Goal: Navigation & Orientation: Understand site structure

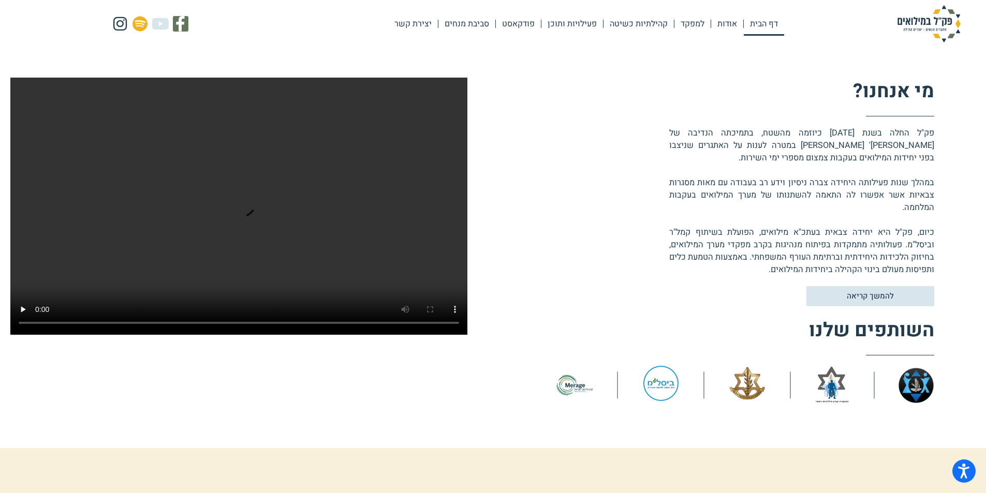
scroll to position [207, 0]
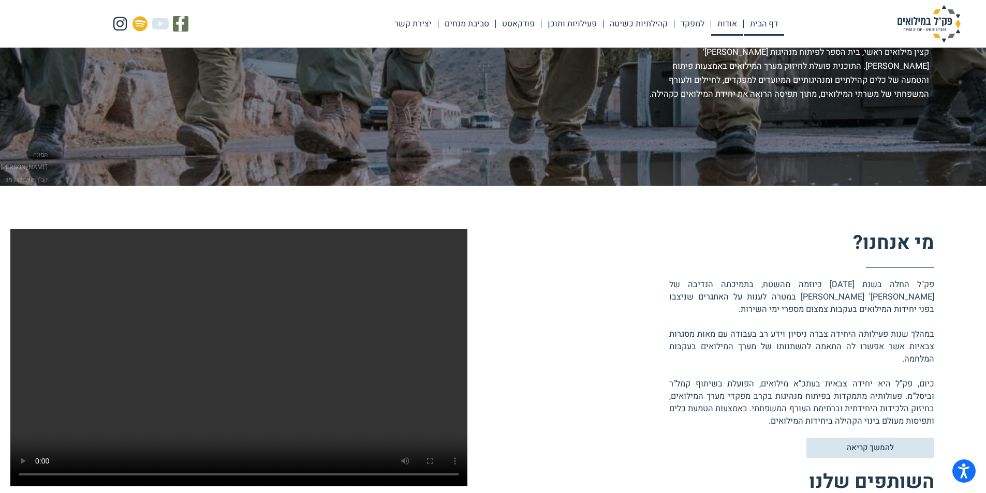
click at [732, 23] on link "אודות" at bounding box center [727, 24] width 32 height 24
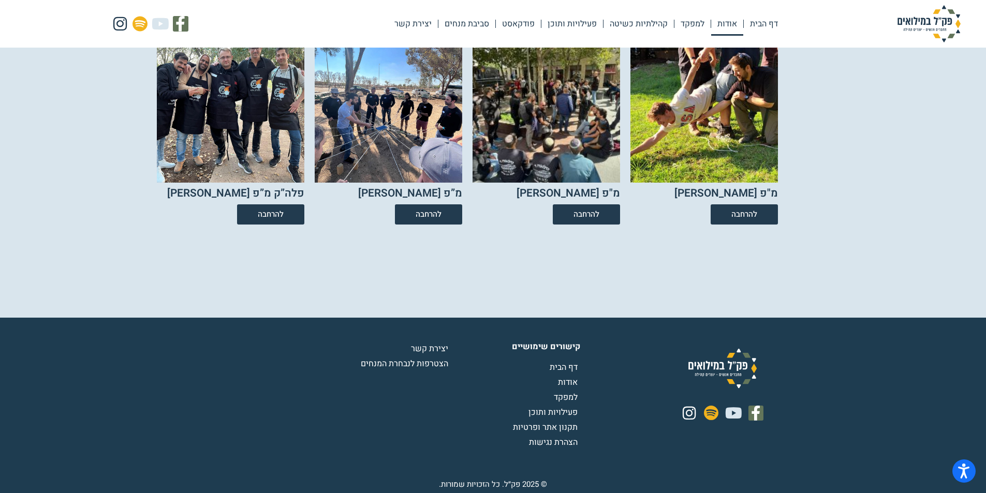
scroll to position [1811, 0]
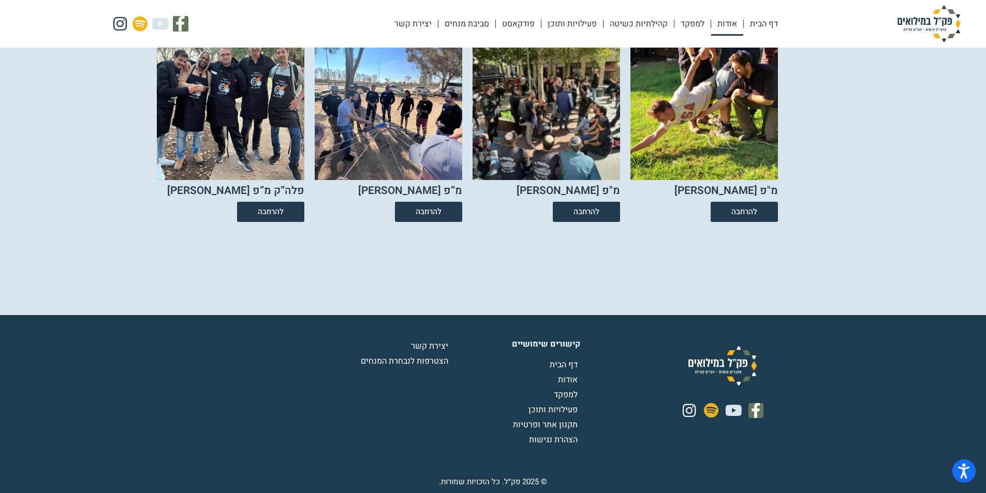
click at [569, 381] on span "אודות" at bounding box center [569, 380] width 22 height 12
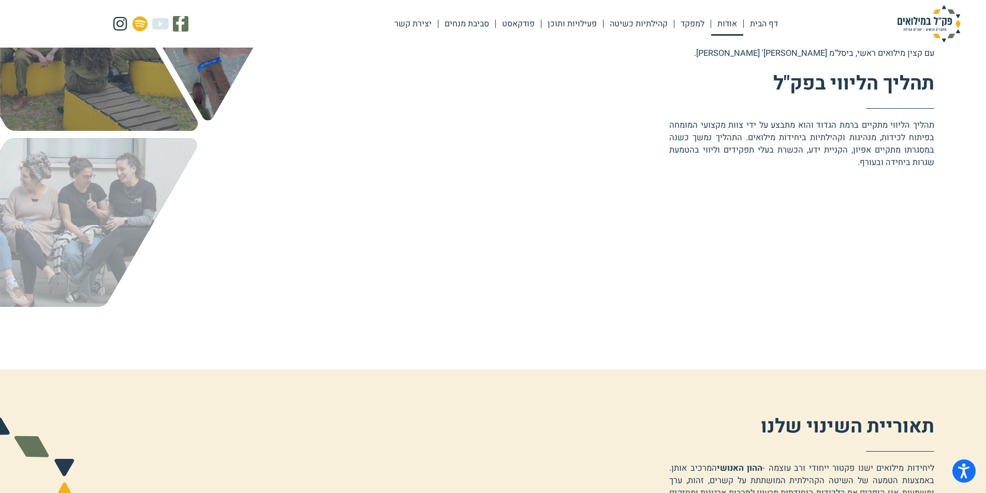
scroll to position [414, 0]
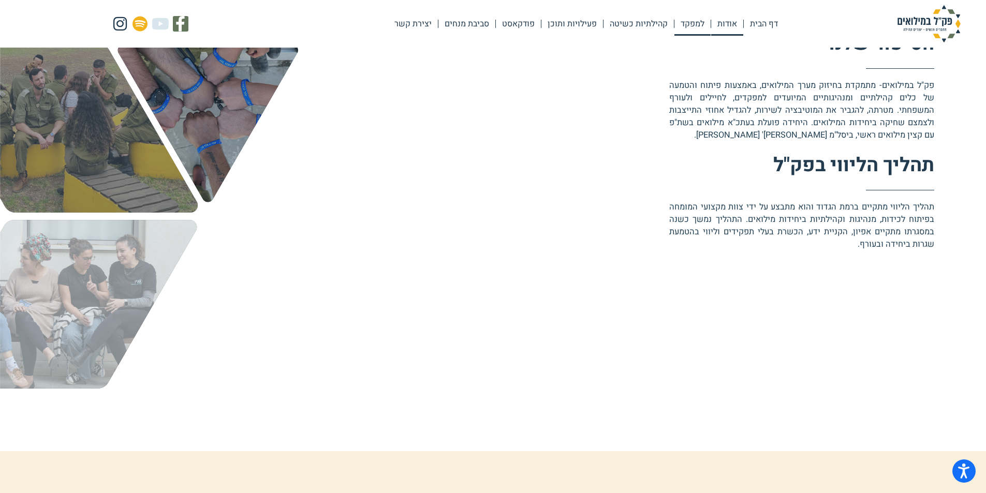
click at [689, 21] on link "למפקד" at bounding box center [692, 24] width 36 height 24
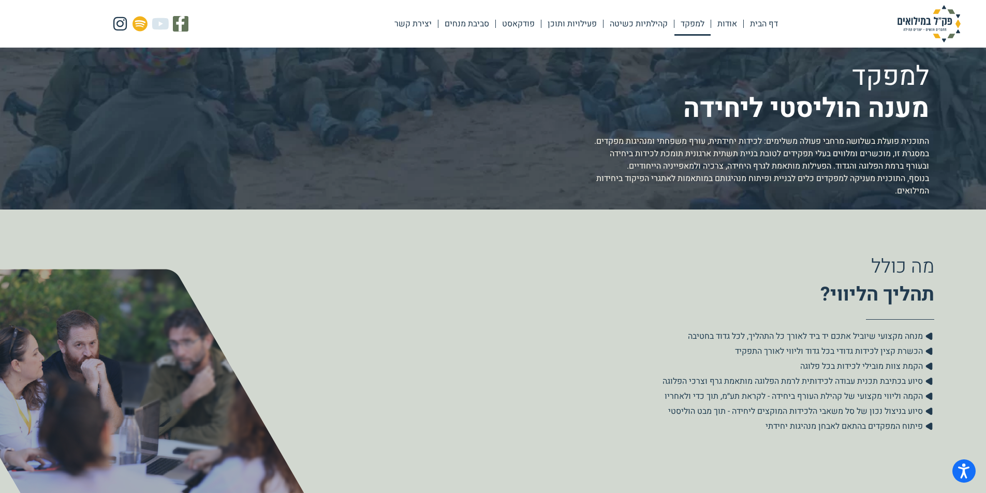
scroll to position [207, 0]
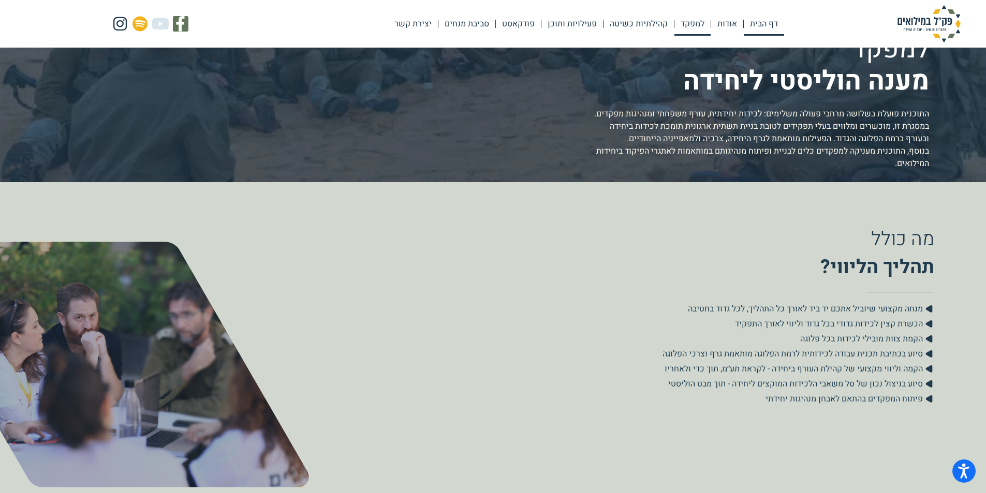
click at [758, 23] on link "דף הבית" at bounding box center [763, 24] width 40 height 24
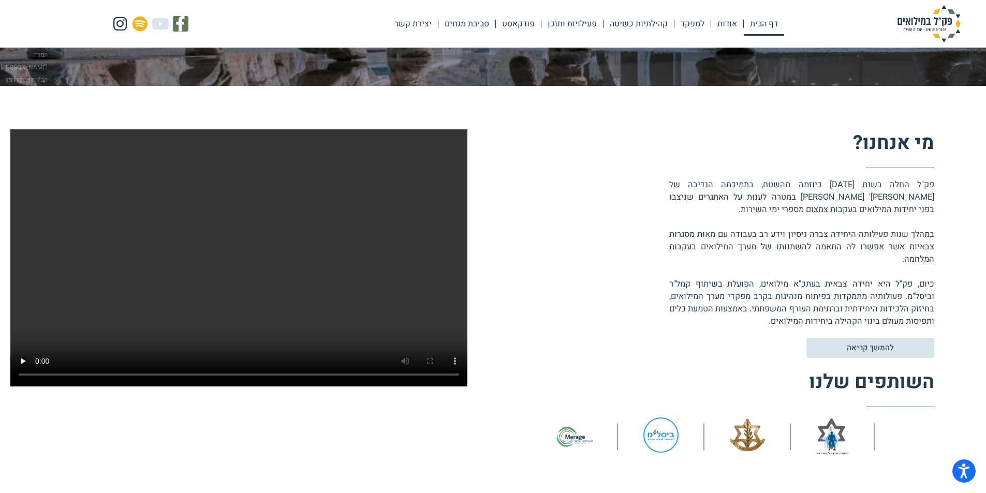
scroll to position [310, 0]
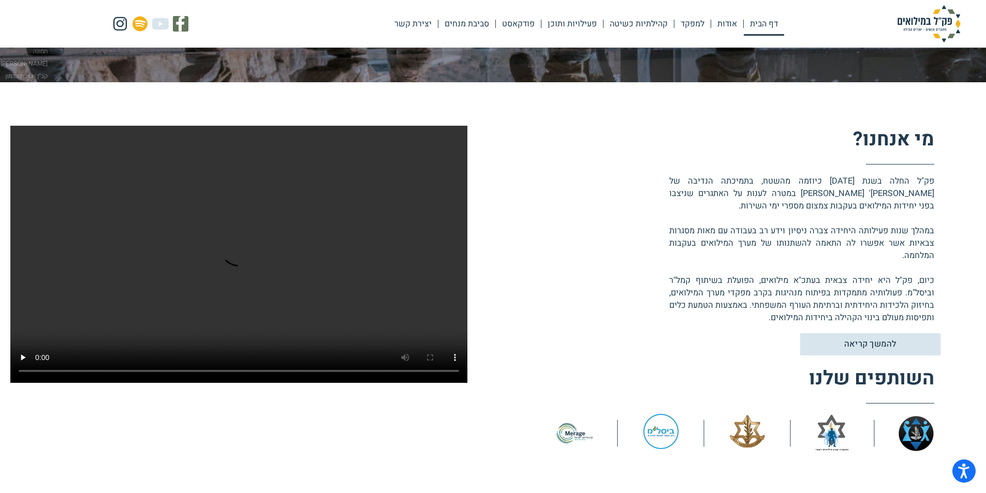
click at [879, 340] on span "להמשך קריאה" at bounding box center [870, 344] width 52 height 9
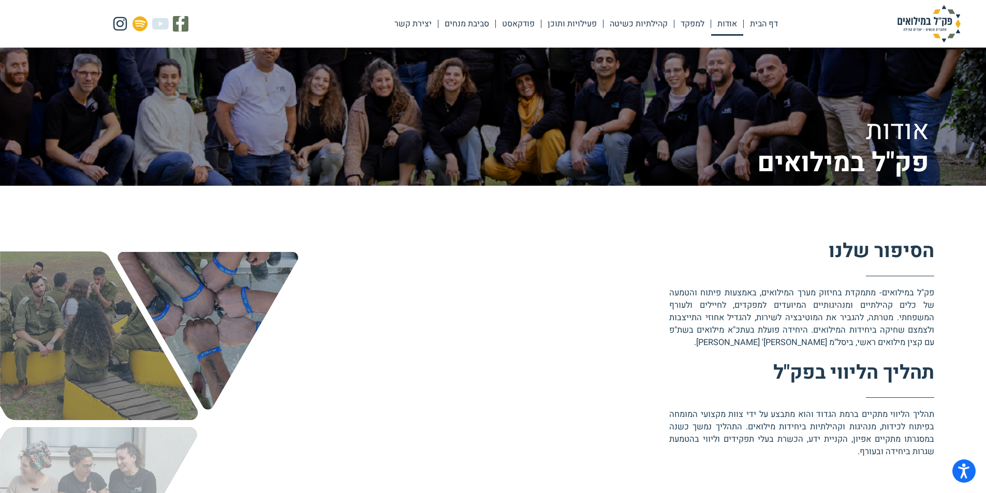
scroll to position [414, 0]
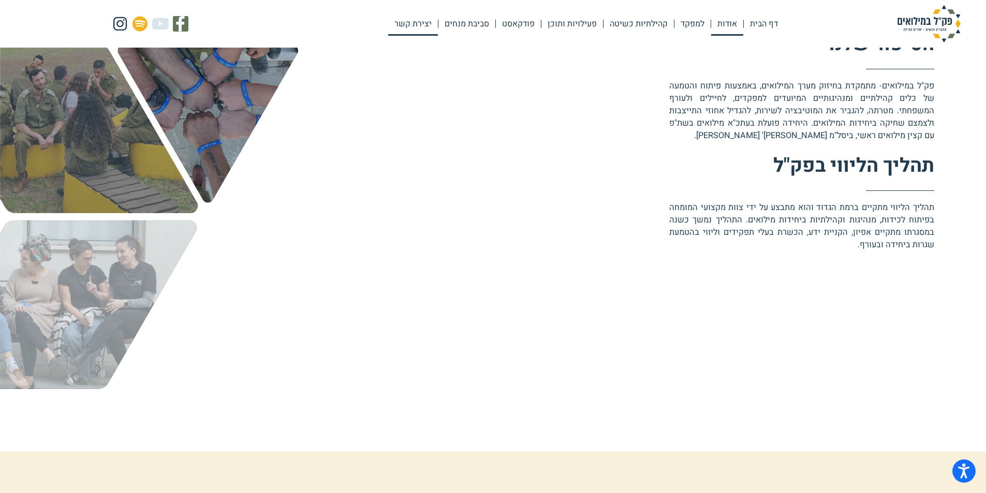
click at [410, 23] on link "יצירת קשר" at bounding box center [413, 24] width 50 height 24
click at [686, 22] on link "למפקד" at bounding box center [692, 24] width 36 height 24
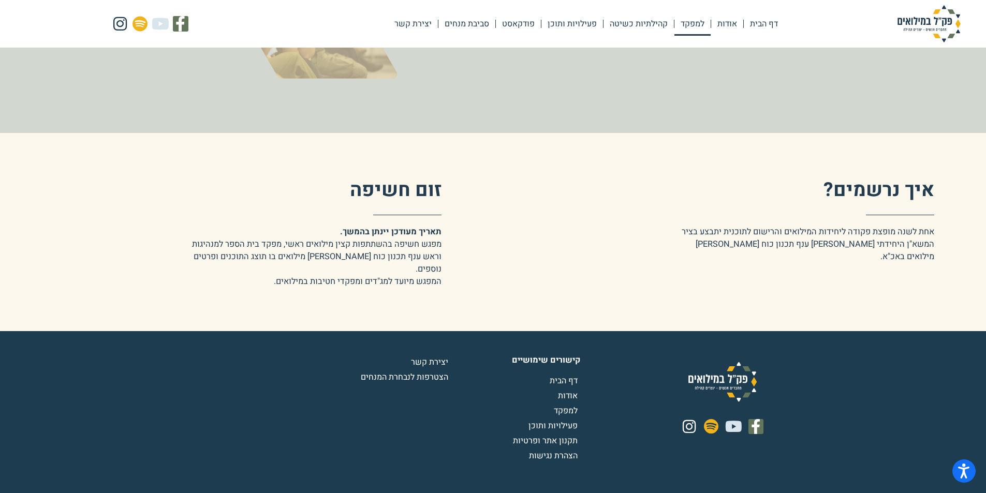
scroll to position [1821, 0]
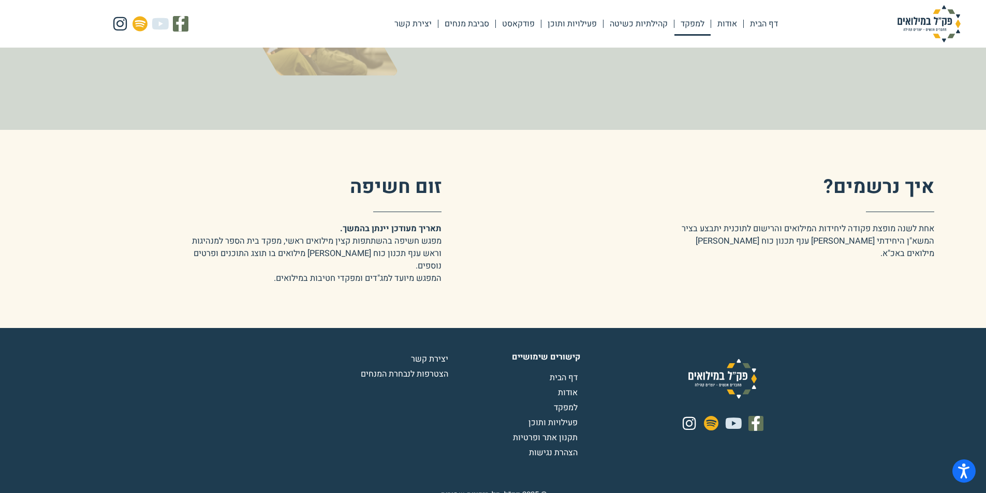
click at [565, 371] on span "דף הבית" at bounding box center [564, 377] width 31 height 12
